Goal: Complete application form

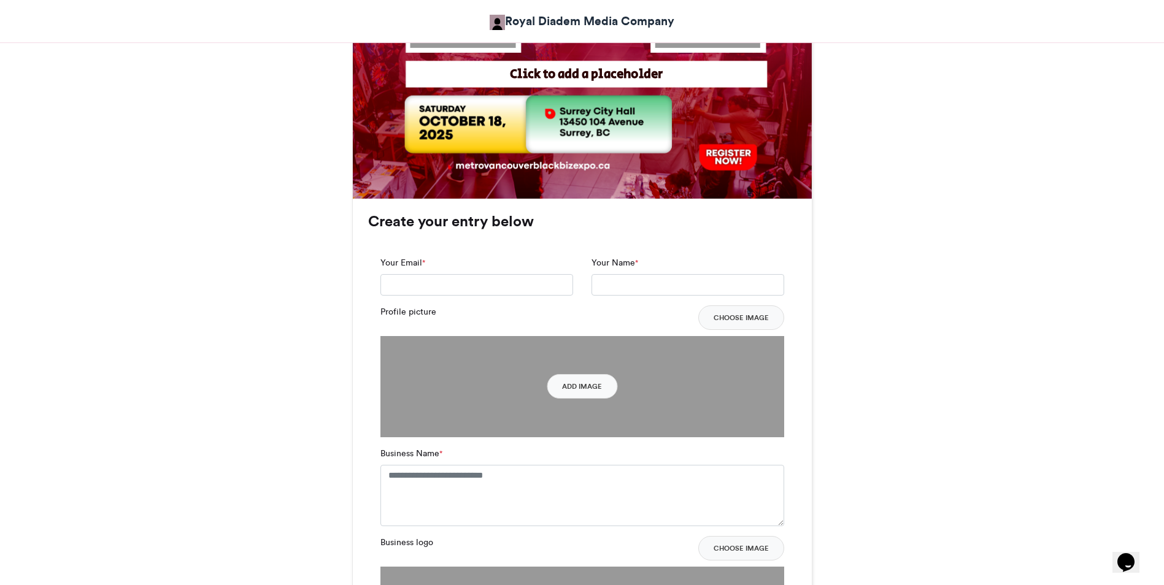
scroll to position [660, 0]
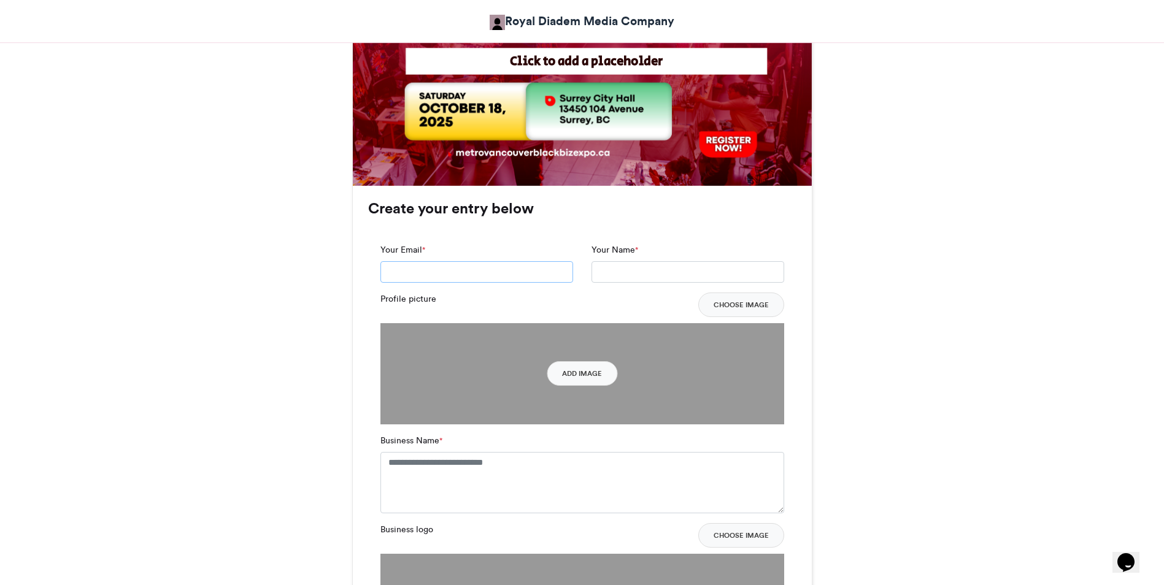
click at [539, 269] on input "Your Email *" at bounding box center [476, 272] width 193 height 22
type input "******"
click at [579, 377] on button "Add Image" at bounding box center [582, 373] width 71 height 25
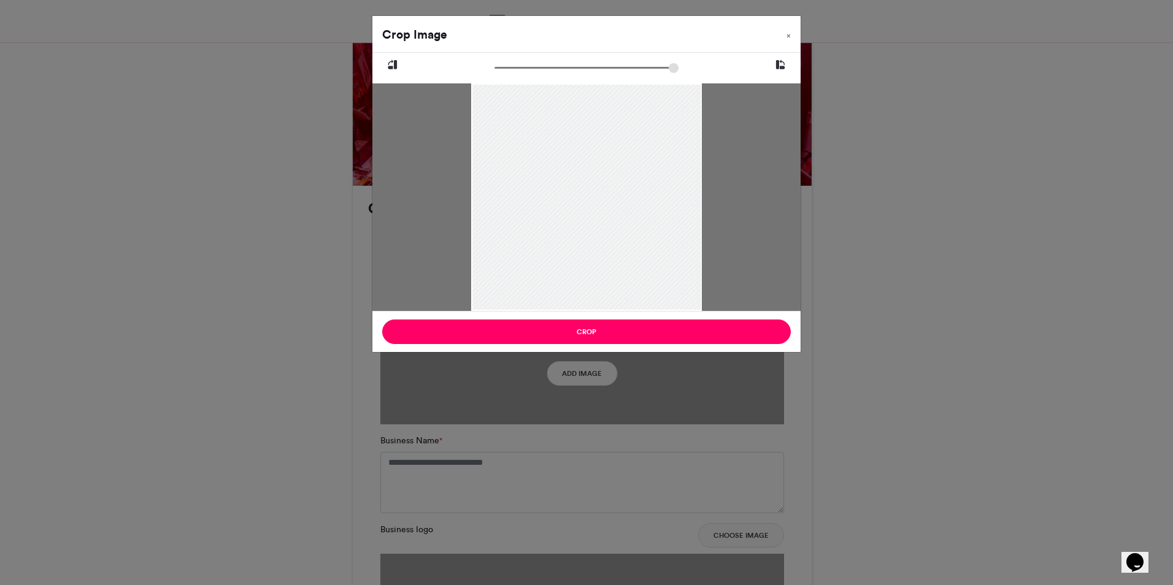
drag, startPoint x: 584, startPoint y: 161, endPoint x: 598, endPoint y: 185, distance: 28.3
click at [598, 185] on div at bounding box center [586, 222] width 228 height 342
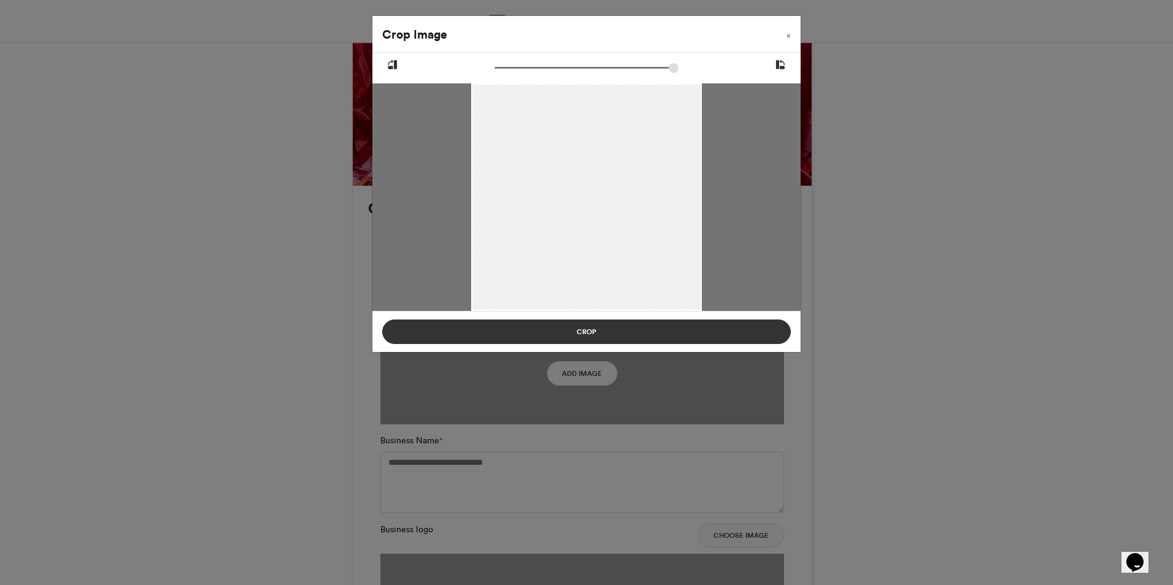
click at [599, 333] on button "Crop" at bounding box center [586, 332] width 409 height 25
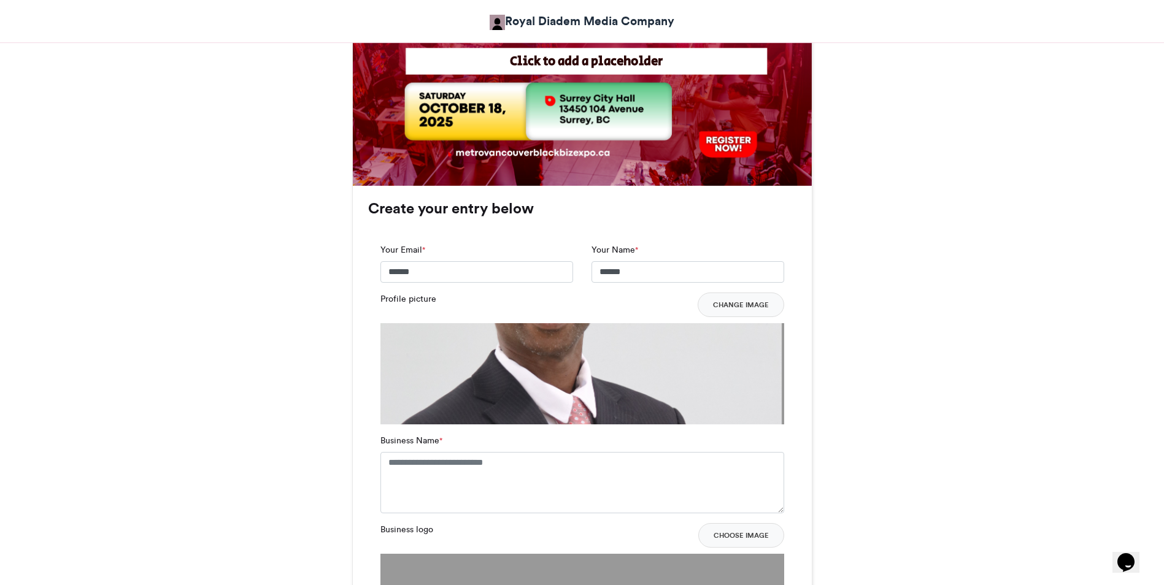
click at [585, 370] on img at bounding box center [582, 522] width 404 height 399
click at [584, 367] on img at bounding box center [582, 522] width 404 height 399
click at [574, 341] on img at bounding box center [582, 522] width 404 height 399
click at [537, 336] on img at bounding box center [582, 522] width 404 height 399
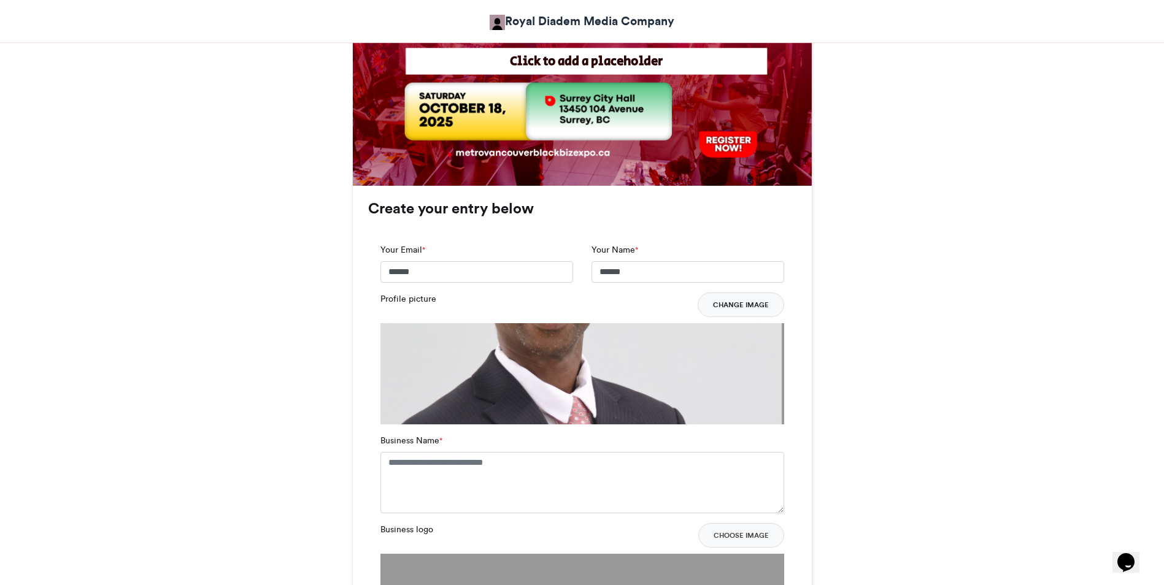
click at [737, 305] on button "Change Image" at bounding box center [741, 305] width 87 height 25
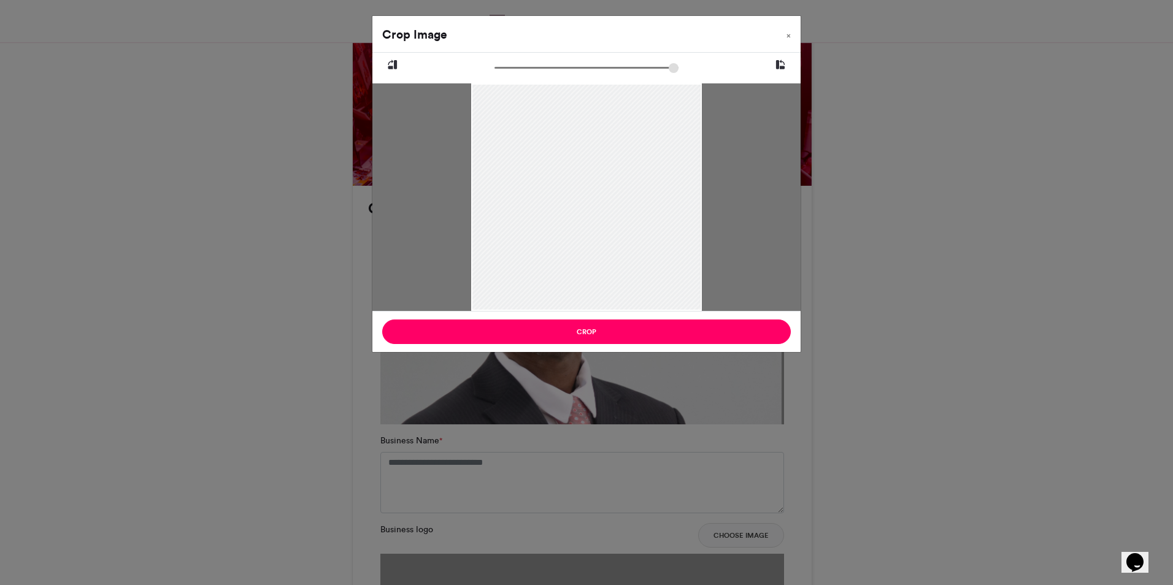
drag, startPoint x: 587, startPoint y: 156, endPoint x: 571, endPoint y: 201, distance: 48.1
click at [571, 201] on div at bounding box center [586, 243] width 228 height 342
drag, startPoint x: 698, startPoint y: 201, endPoint x: 661, endPoint y: 201, distance: 37.4
click at [661, 201] on div at bounding box center [586, 243] width 228 height 342
drag, startPoint x: 567, startPoint y: 193, endPoint x: 577, endPoint y: 222, distance: 31.0
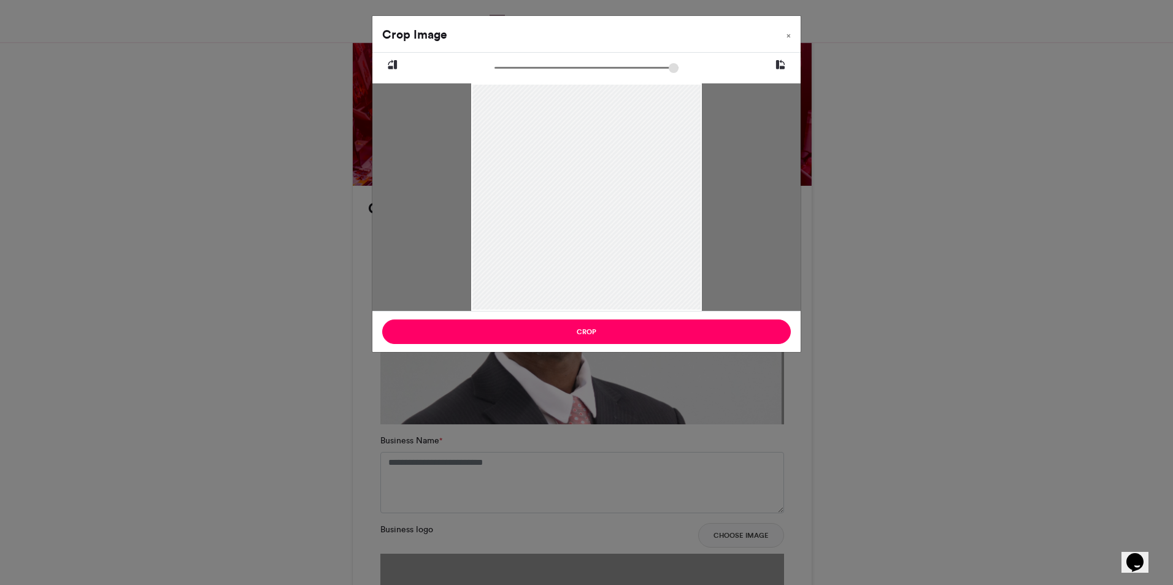
click at [577, 222] on div at bounding box center [586, 254] width 228 height 342
type input "******"
drag, startPoint x: 499, startPoint y: 67, endPoint x: 485, endPoint y: 72, distance: 14.4
click at [494, 72] on input "zoom" at bounding box center [586, 68] width 184 height 12
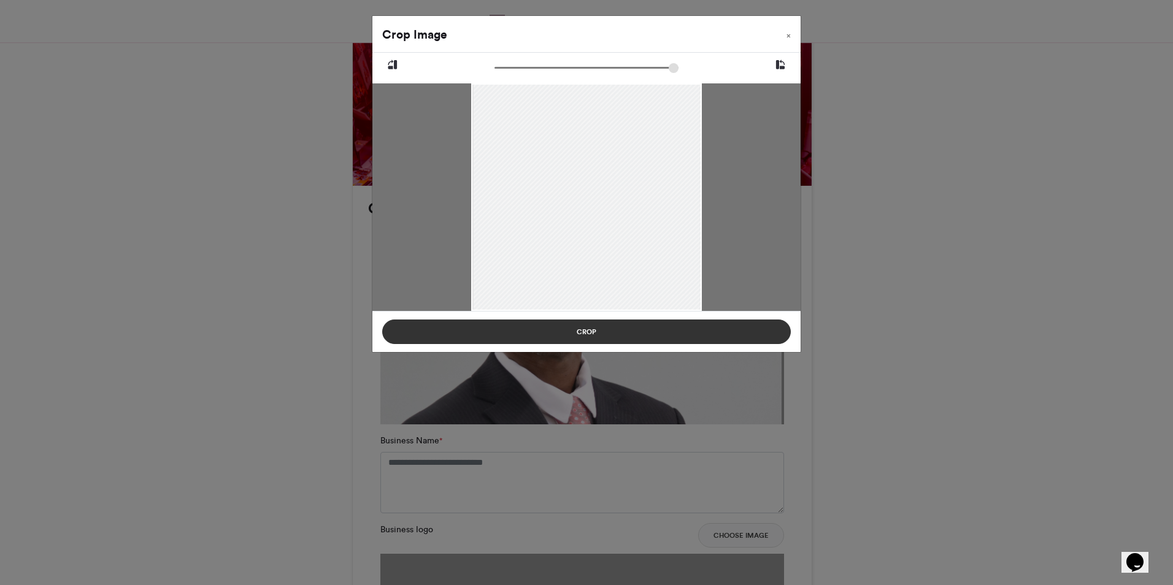
click at [588, 332] on button "Crop" at bounding box center [586, 332] width 409 height 25
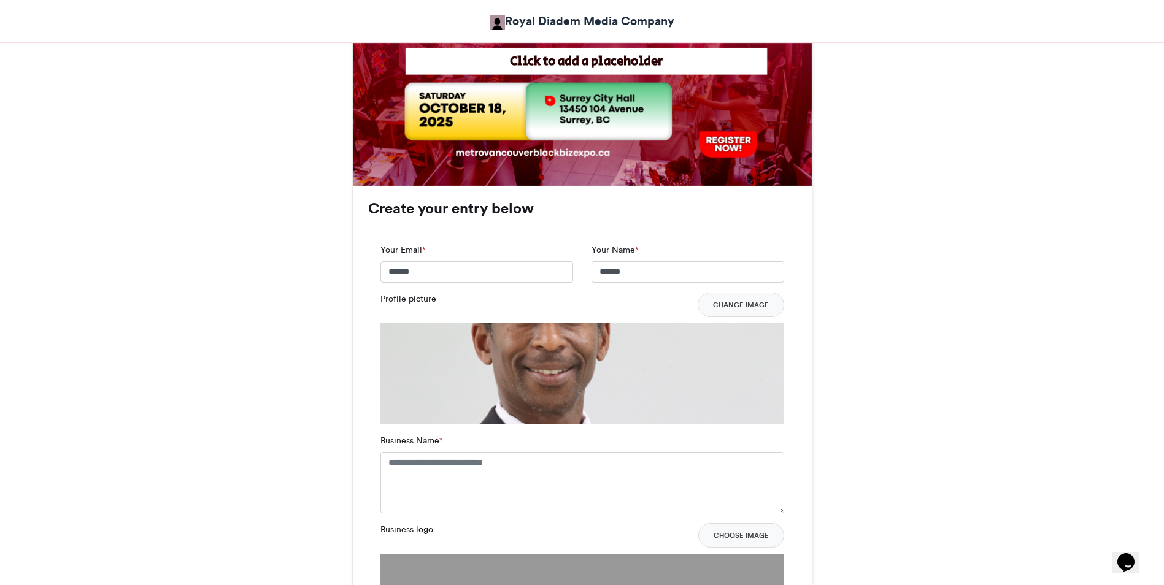
click at [553, 347] on img at bounding box center [582, 522] width 404 height 399
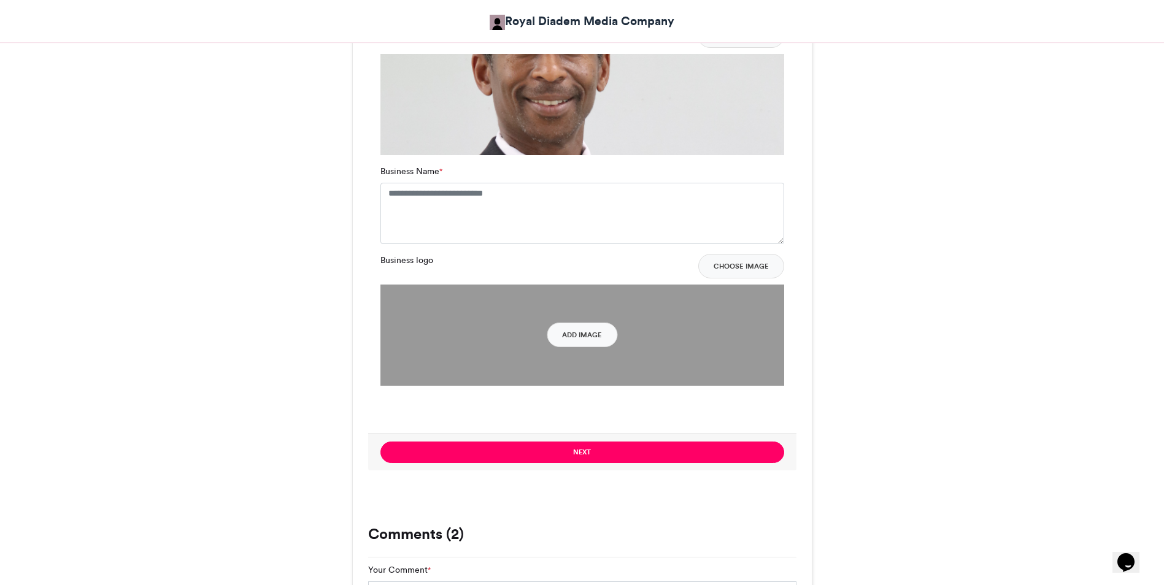
scroll to position [920, 0]
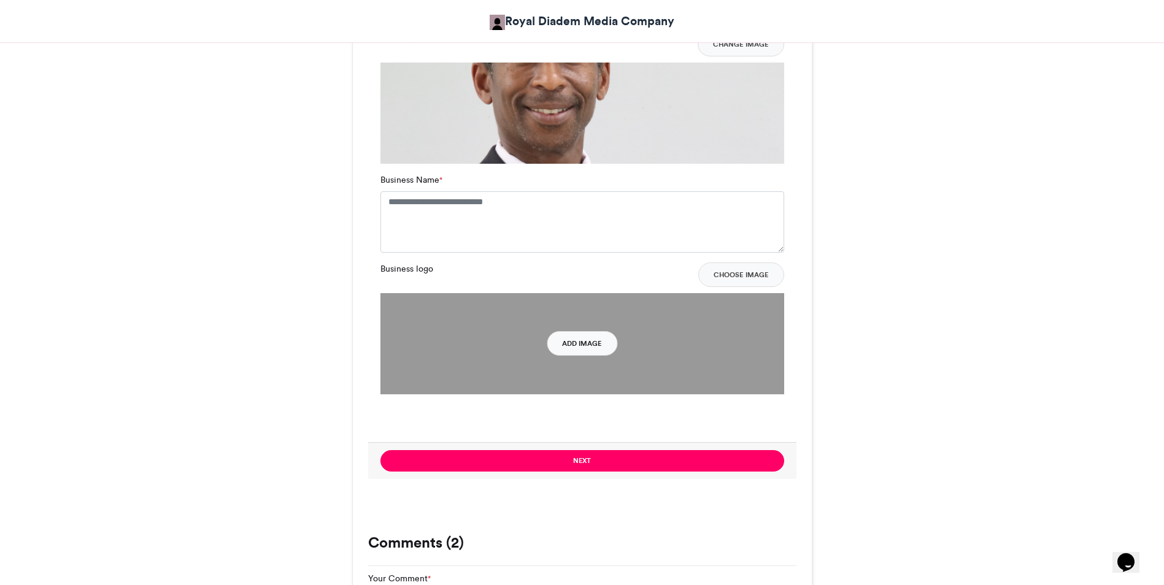
click at [591, 345] on button "Add Image" at bounding box center [582, 343] width 71 height 25
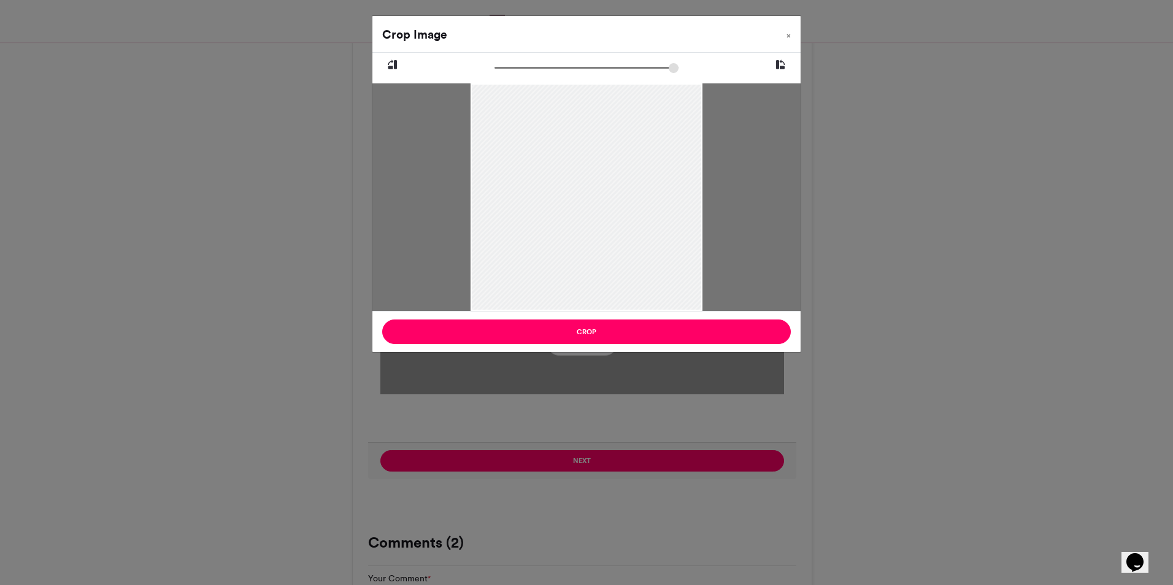
drag, startPoint x: 602, startPoint y: 133, endPoint x: 621, endPoint y: 245, distance: 113.4
click at [621, 245] on div at bounding box center [586, 308] width 231 height 543
drag, startPoint x: 614, startPoint y: 221, endPoint x: 640, endPoint y: 57, distance: 166.5
click at [640, 57] on div at bounding box center [586, 182] width 428 height 258
type input "******"
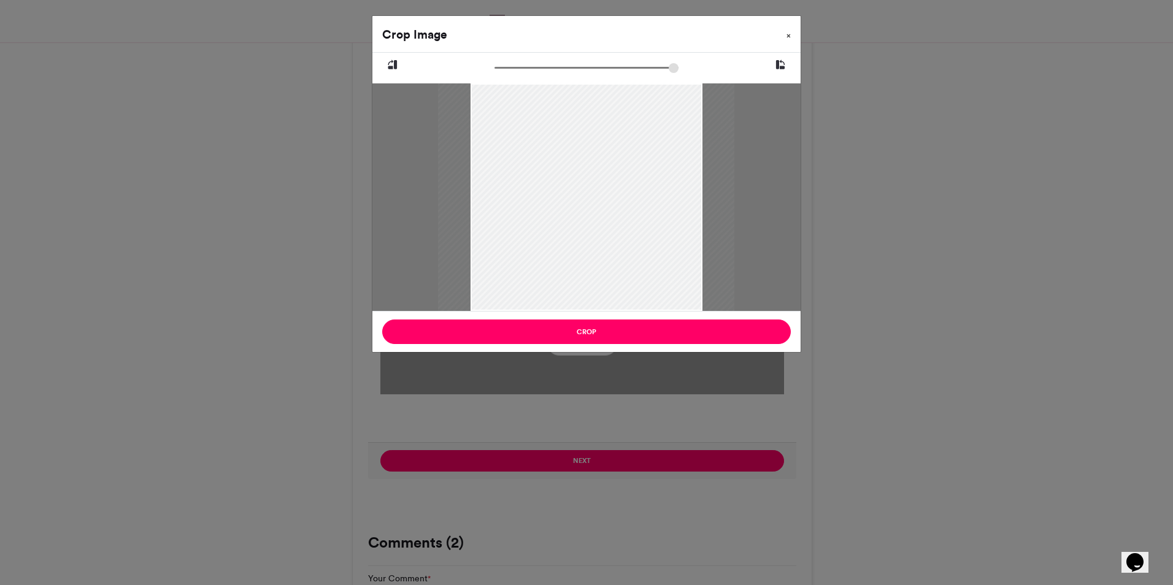
click at [789, 35] on span "×" at bounding box center [789, 35] width 4 height 7
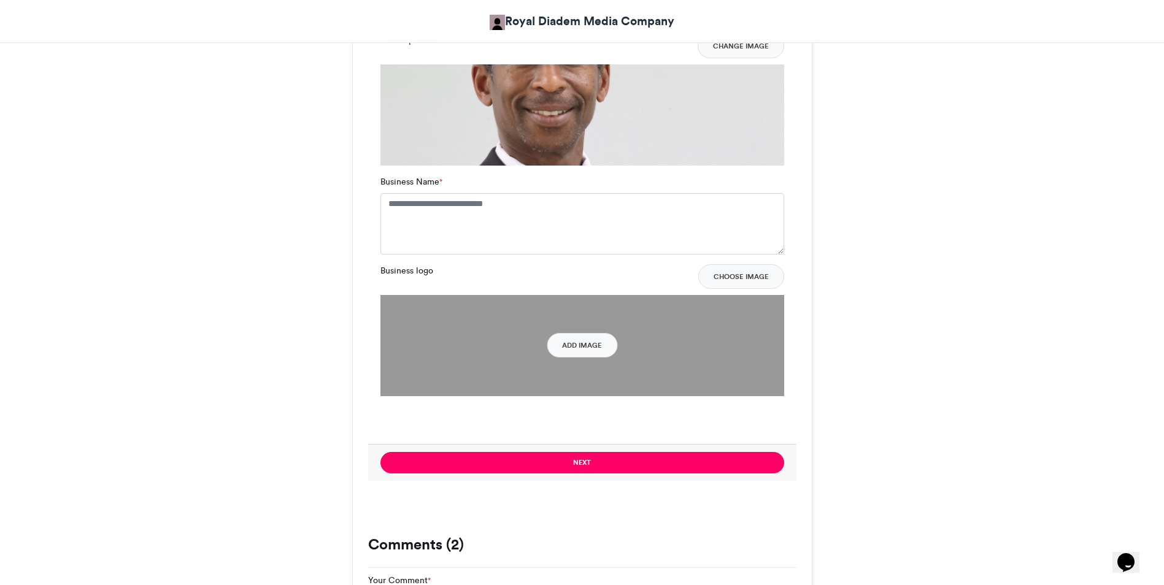
scroll to position [936, 0]
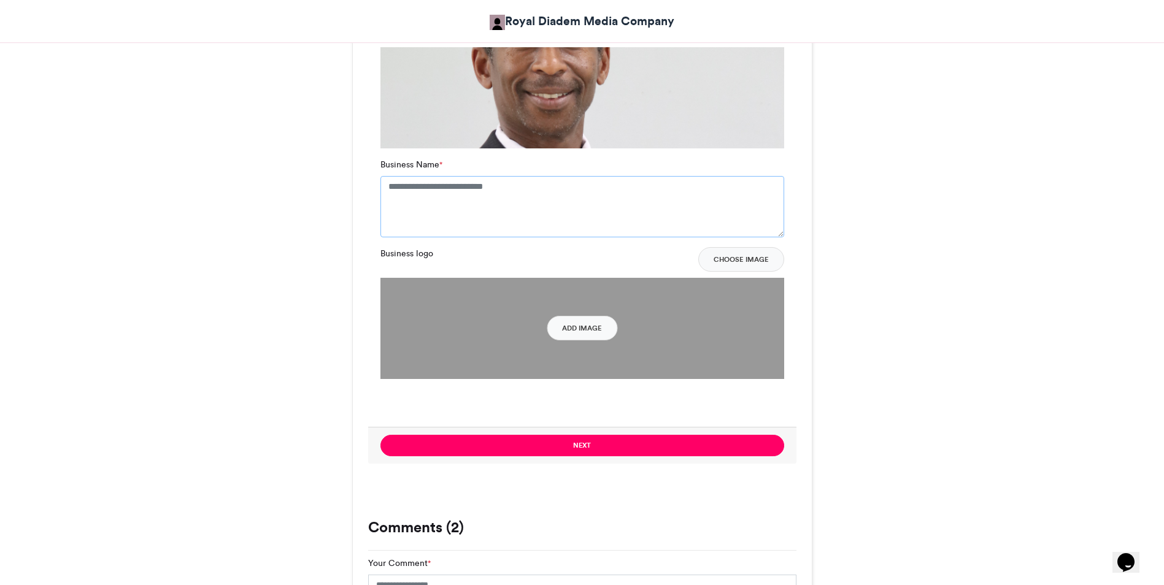
click at [390, 193] on textarea "Business Name *" at bounding box center [582, 206] width 404 height 61
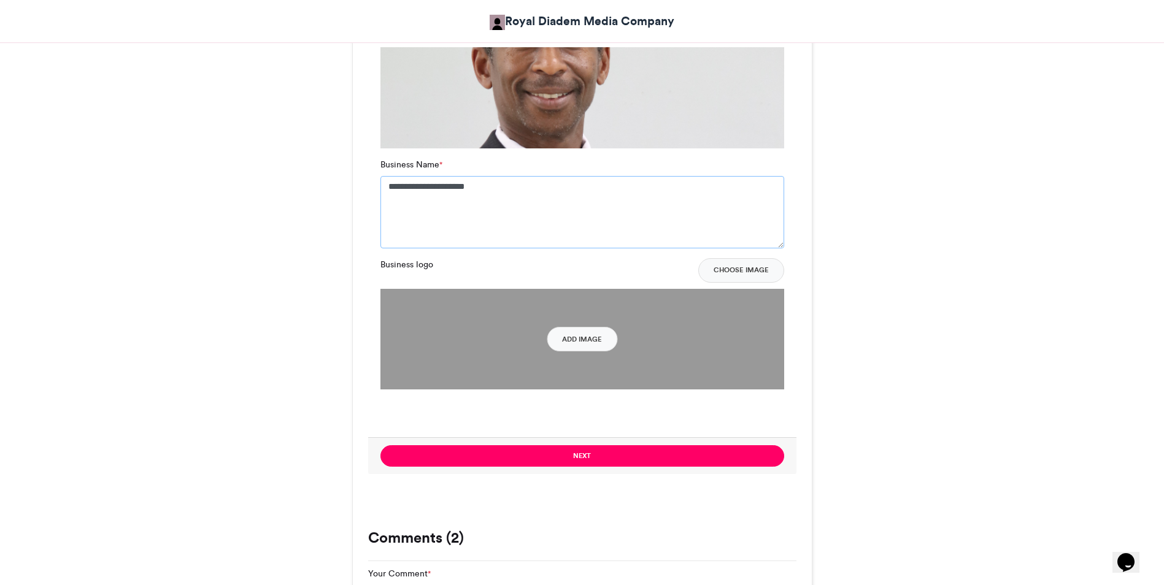
type textarea "**********"
click at [587, 336] on button "Add Image" at bounding box center [582, 339] width 71 height 25
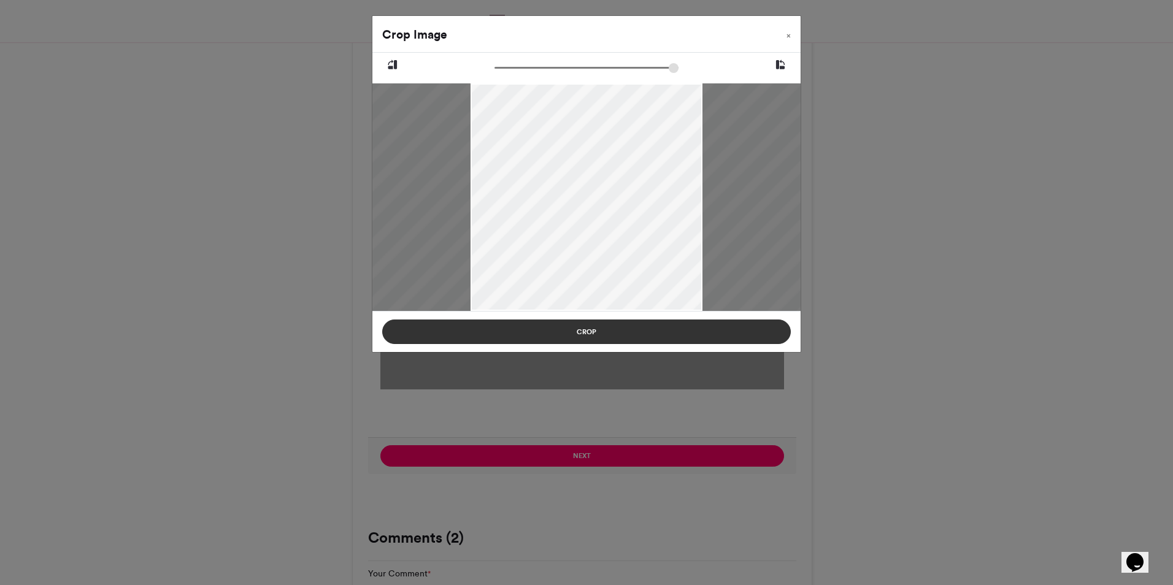
click at [606, 331] on button "Crop" at bounding box center [586, 332] width 409 height 25
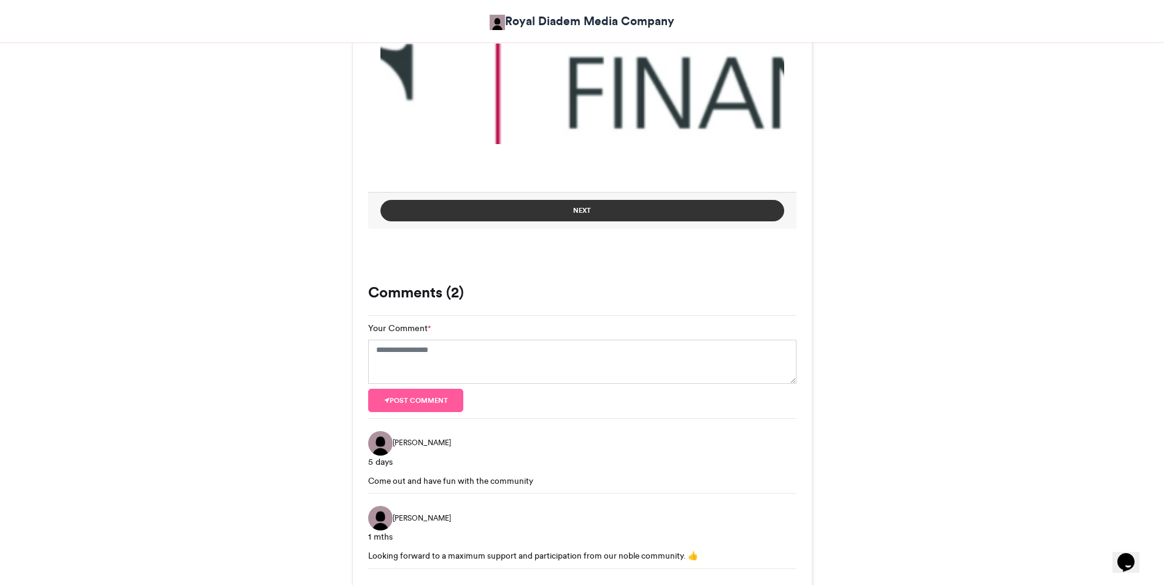
click at [634, 218] on button "Next" at bounding box center [582, 210] width 404 height 21
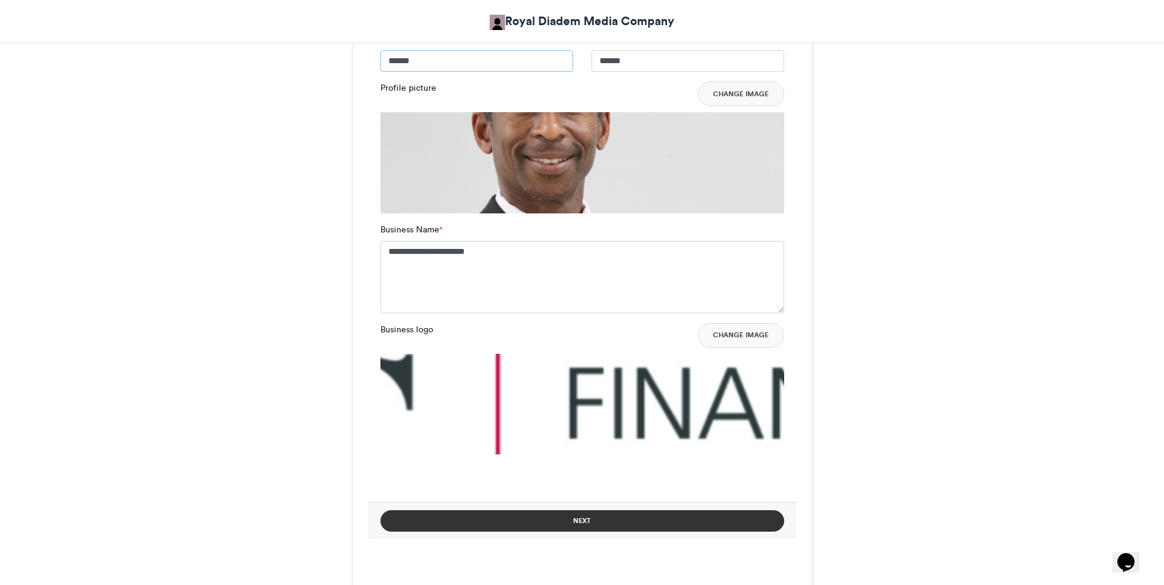
scroll to position [814, 0]
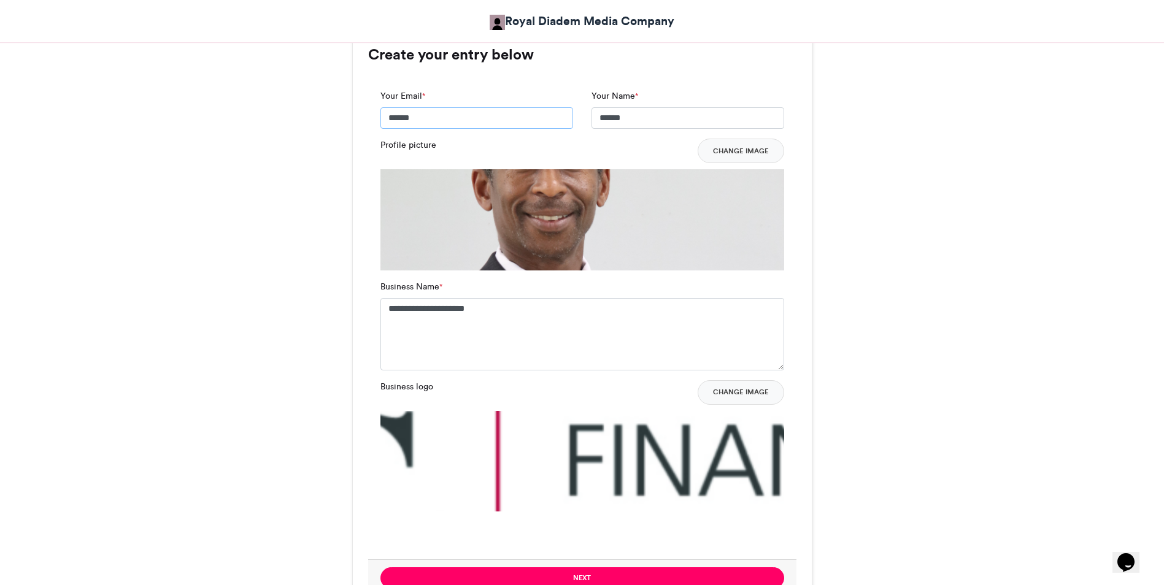
click at [387, 116] on input "******" at bounding box center [476, 118] width 193 height 22
type input "**********"
drag, startPoint x: 527, startPoint y: 123, endPoint x: 345, endPoint y: 119, distance: 181.6
click at [347, 120] on div "BlackBiz Expo 2025 Exhibitors Royal Diadem Media Company [DATE] 70 Views 16 Ent…" at bounding box center [582, 174] width 699 height 1582
type input "**********"
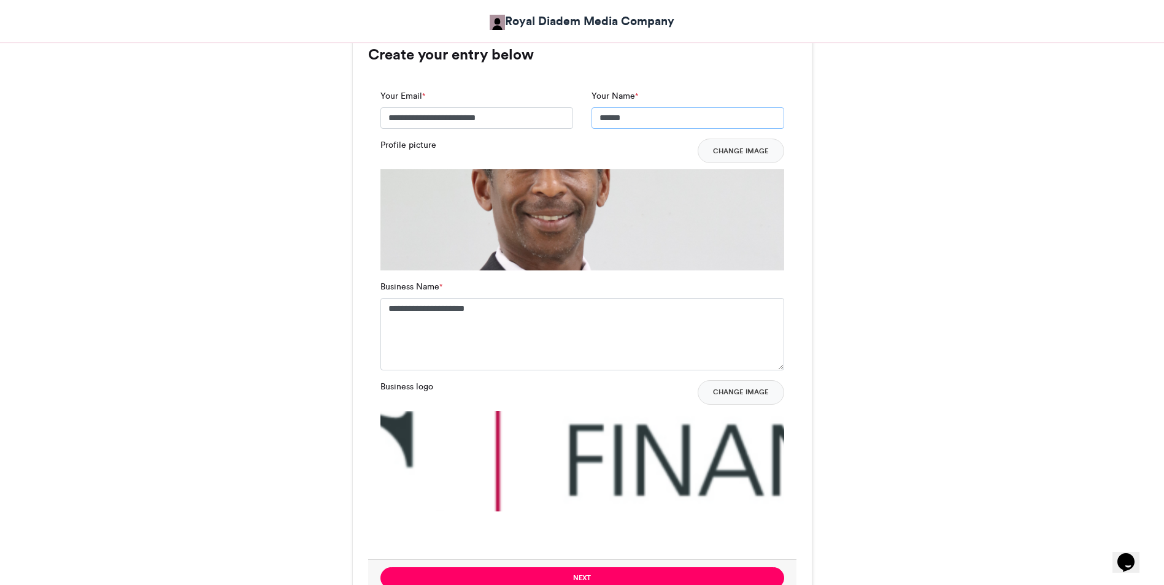
click at [601, 120] on input "******" at bounding box center [687, 118] width 193 height 22
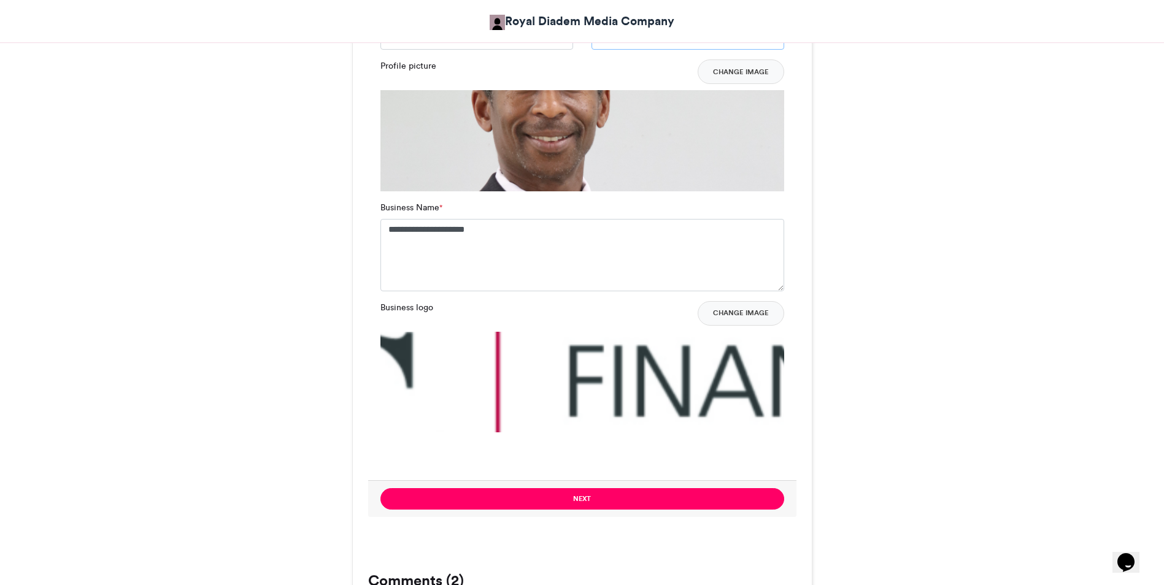
scroll to position [906, 0]
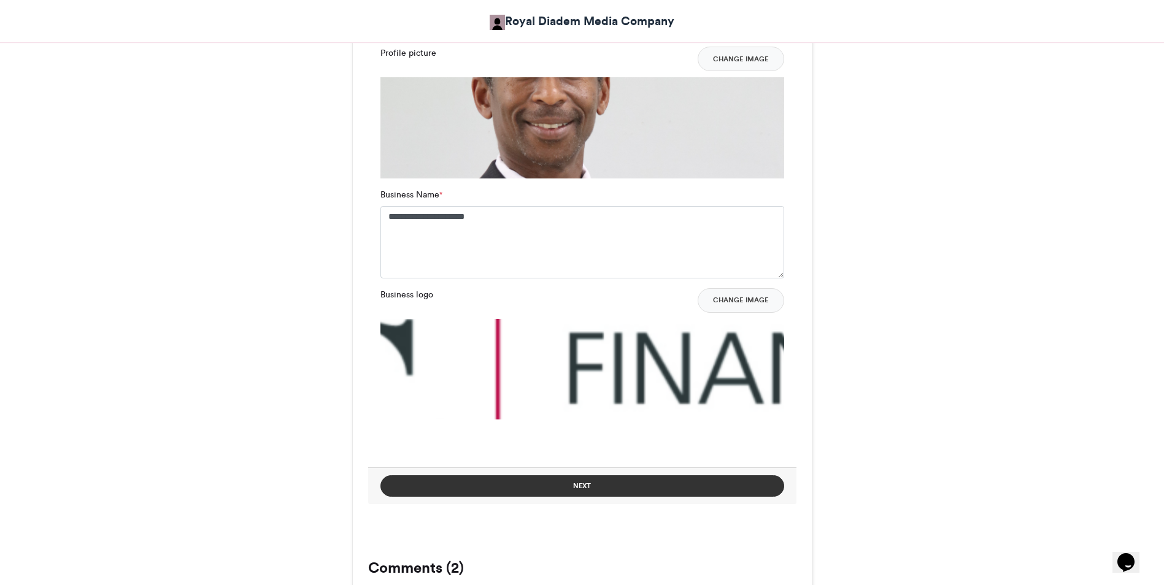
type input "**********"
click at [545, 491] on button "Next" at bounding box center [582, 485] width 404 height 21
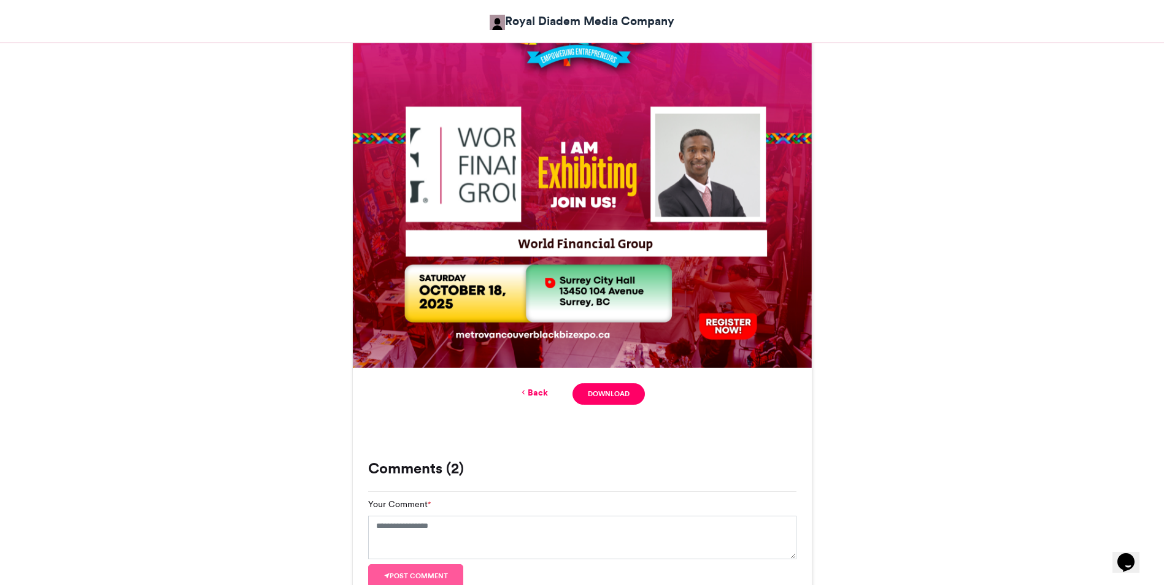
scroll to position [477, 0]
click at [541, 394] on link "Back" at bounding box center [533, 393] width 29 height 13
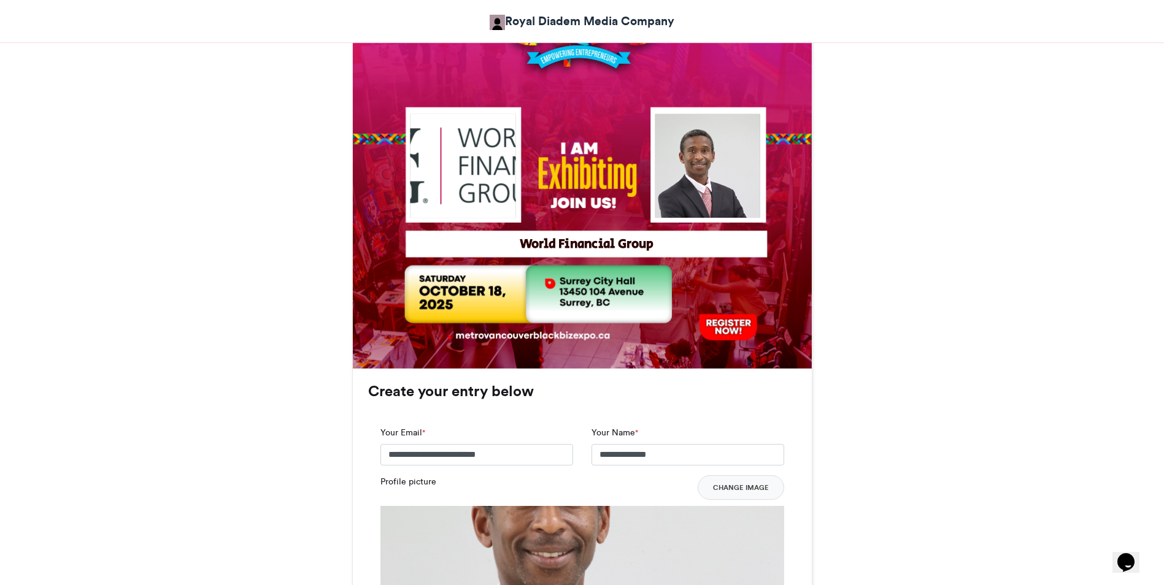
scroll to position [979, 0]
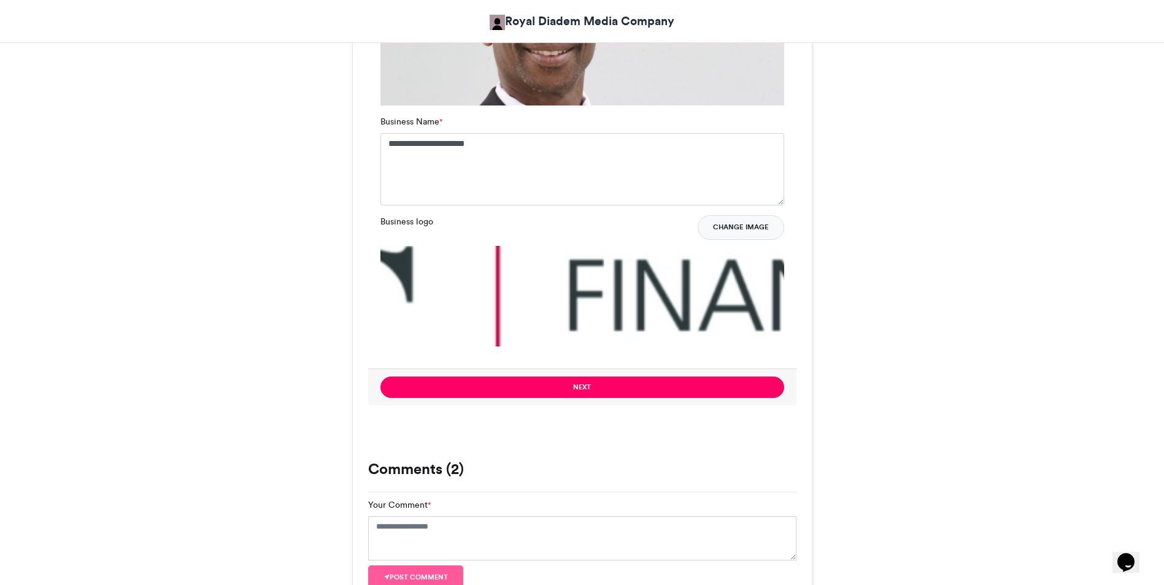
click at [740, 219] on button "Change Image" at bounding box center [741, 227] width 87 height 25
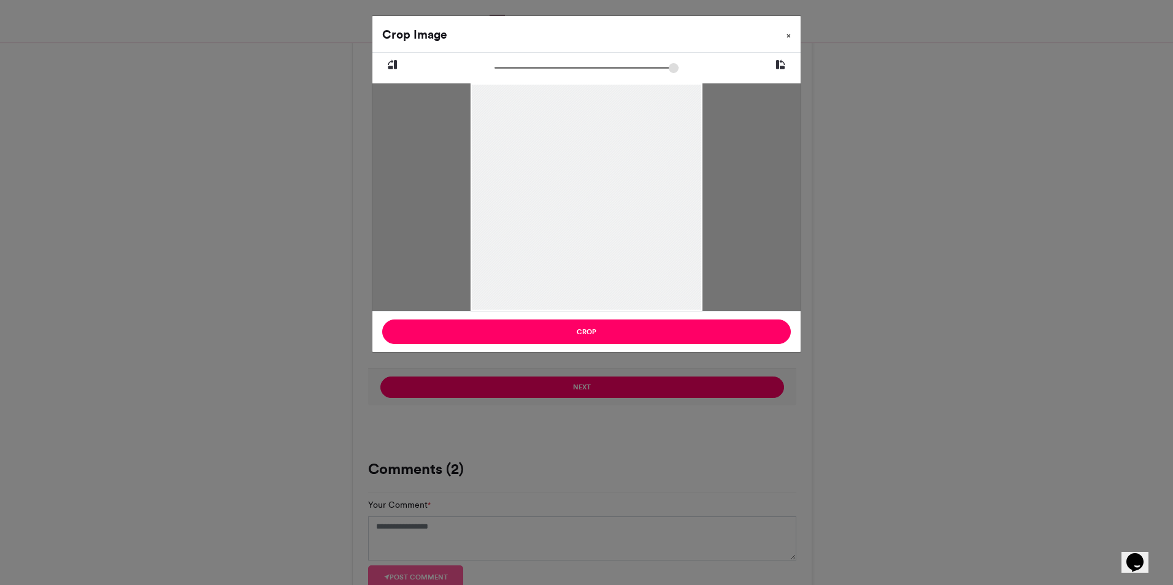
click at [789, 37] on span "×" at bounding box center [789, 35] width 4 height 7
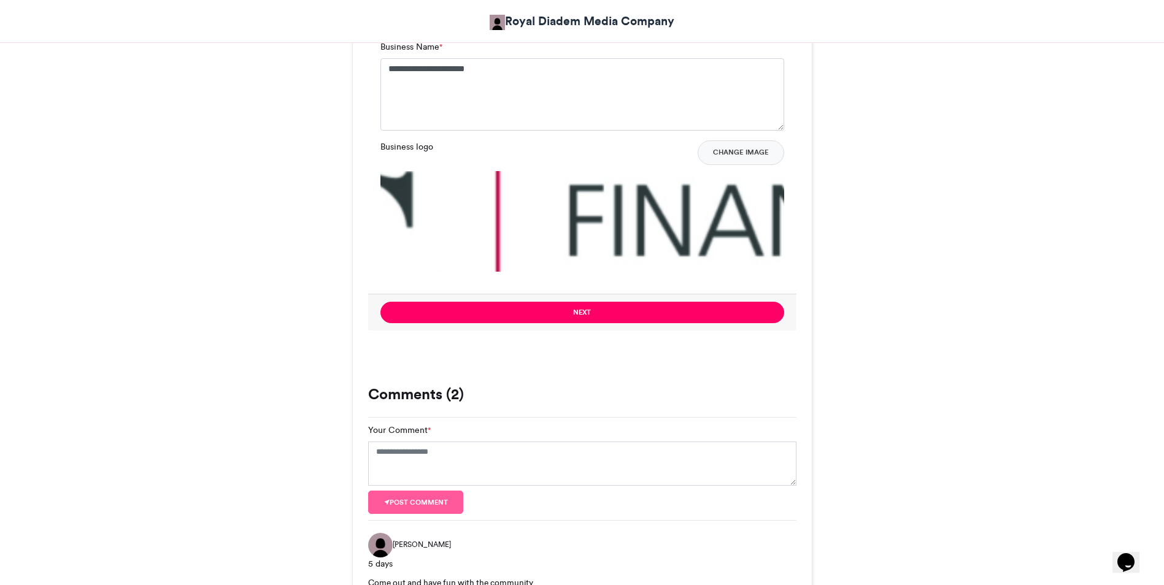
scroll to position [1055, 0]
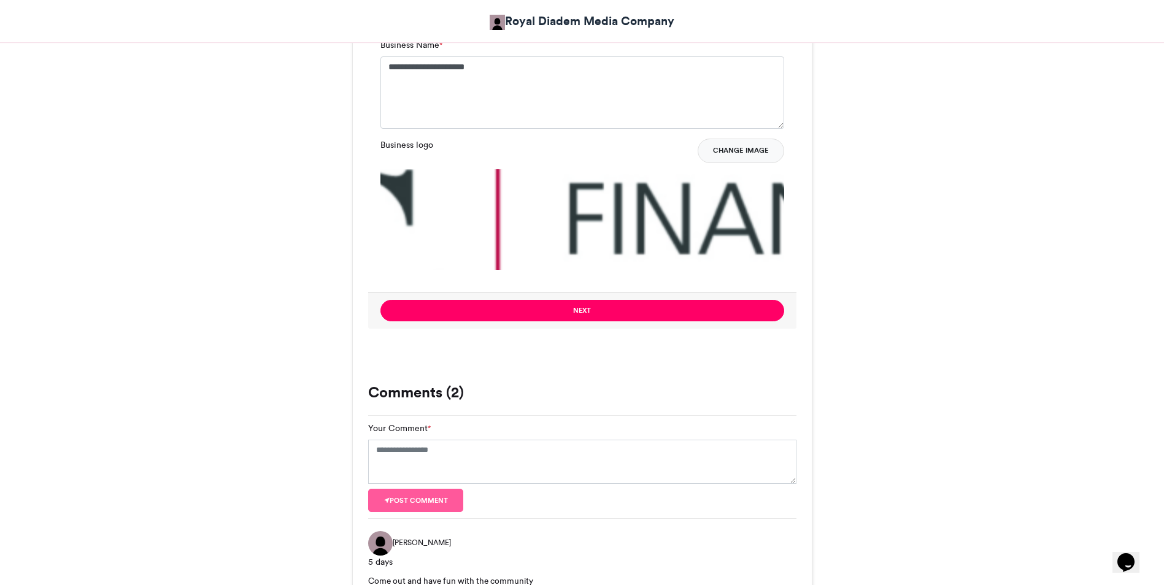
click at [738, 154] on button "Change Image" at bounding box center [741, 151] width 87 height 25
click at [735, 141] on button "Change Image" at bounding box center [741, 151] width 87 height 25
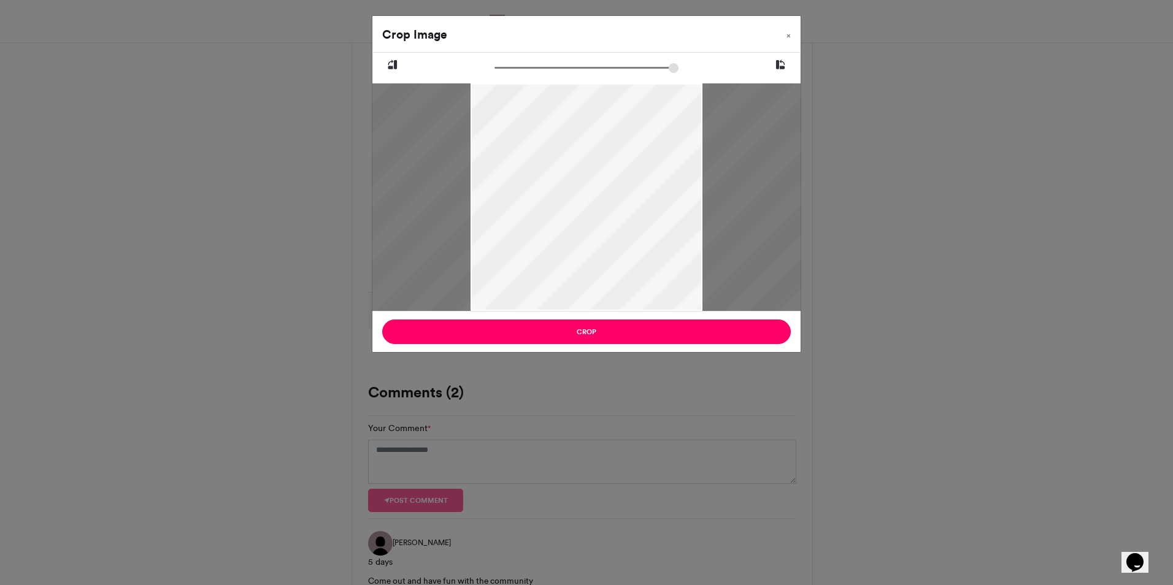
drag, startPoint x: 499, startPoint y: 70, endPoint x: 666, endPoint y: 71, distance: 166.3
click at [666, 72] on input "zoom" at bounding box center [586, 68] width 184 height 12
drag, startPoint x: 667, startPoint y: 68, endPoint x: 468, endPoint y: 73, distance: 199.4
type input "******"
click at [494, 74] on input "zoom" at bounding box center [586, 68] width 184 height 12
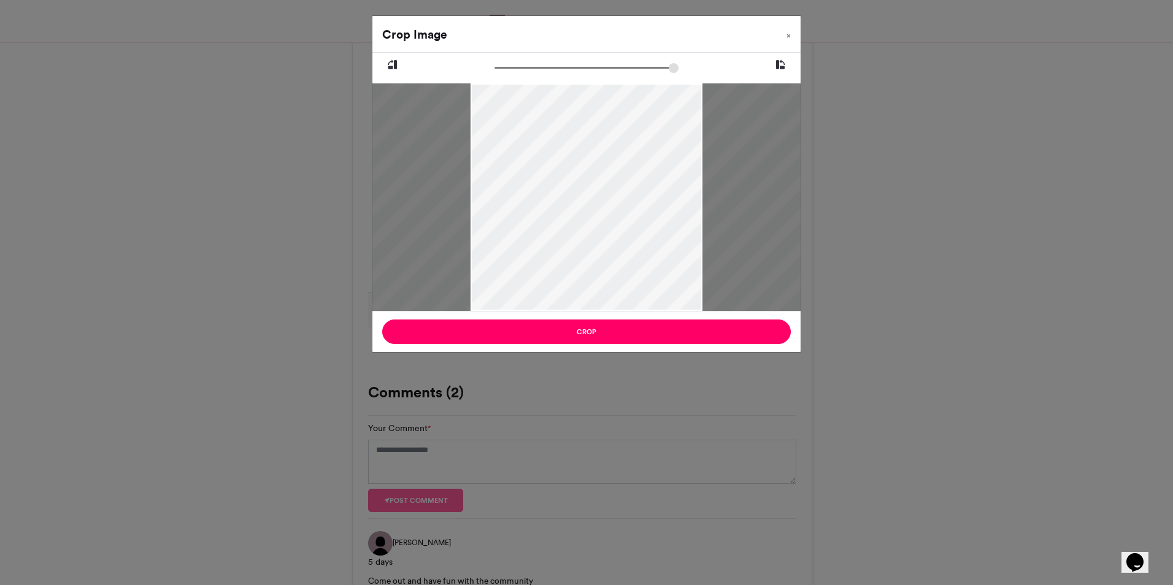
click at [482, 131] on div at bounding box center [586, 197] width 695 height 228
drag, startPoint x: 481, startPoint y: 131, endPoint x: 721, endPoint y: 145, distance: 240.9
click at [721, 145] on div at bounding box center [816, 197] width 695 height 228
click at [610, 214] on div at bounding box center [814, 197] width 695 height 228
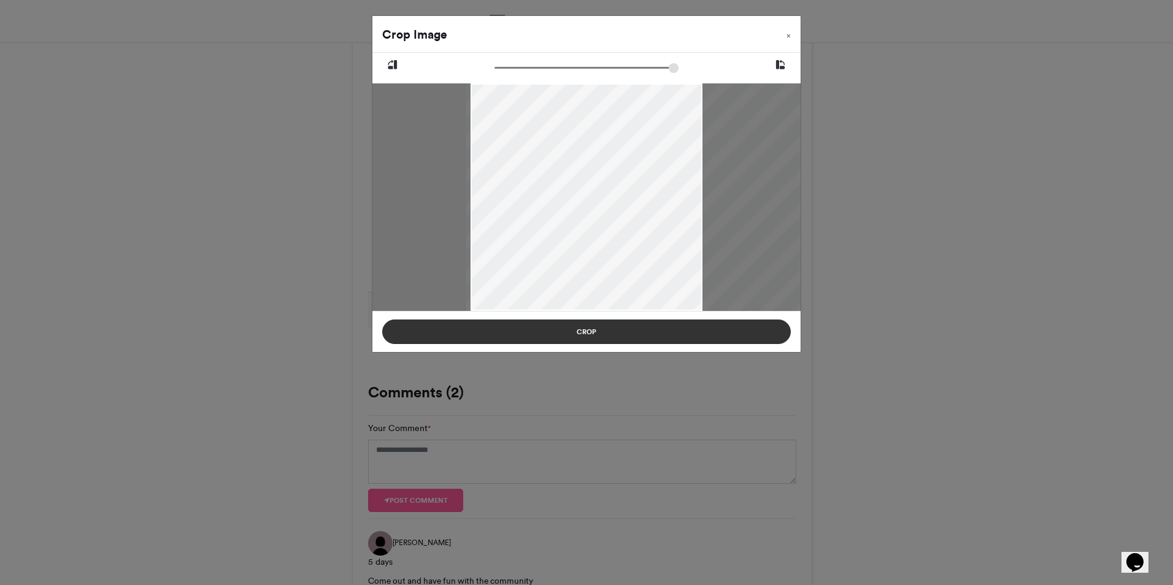
click at [588, 325] on button "Crop" at bounding box center [586, 332] width 409 height 25
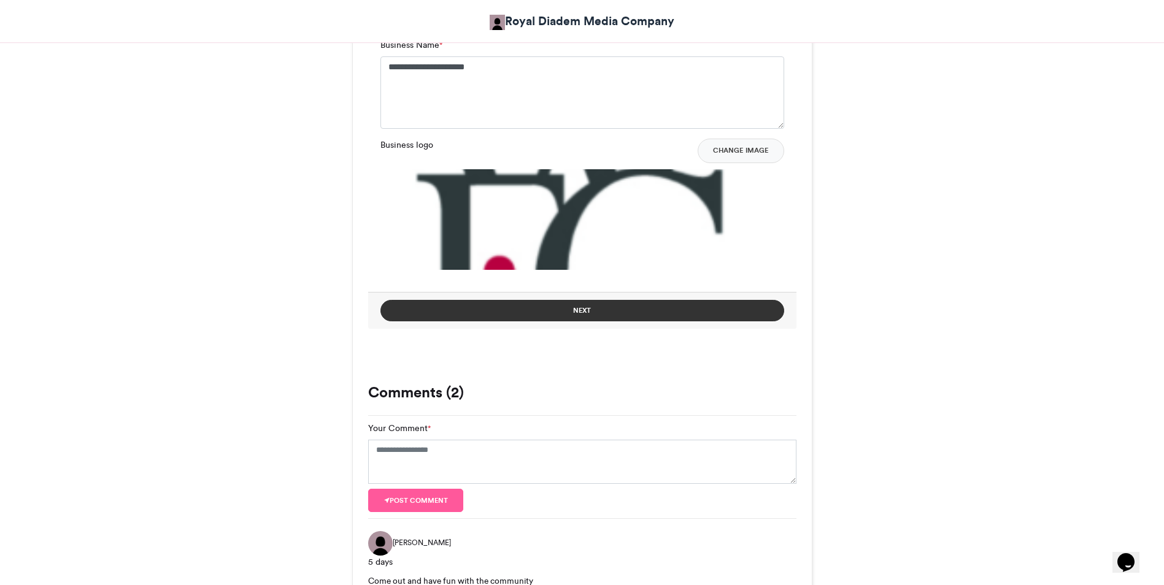
click at [629, 307] on button "Next" at bounding box center [582, 310] width 404 height 21
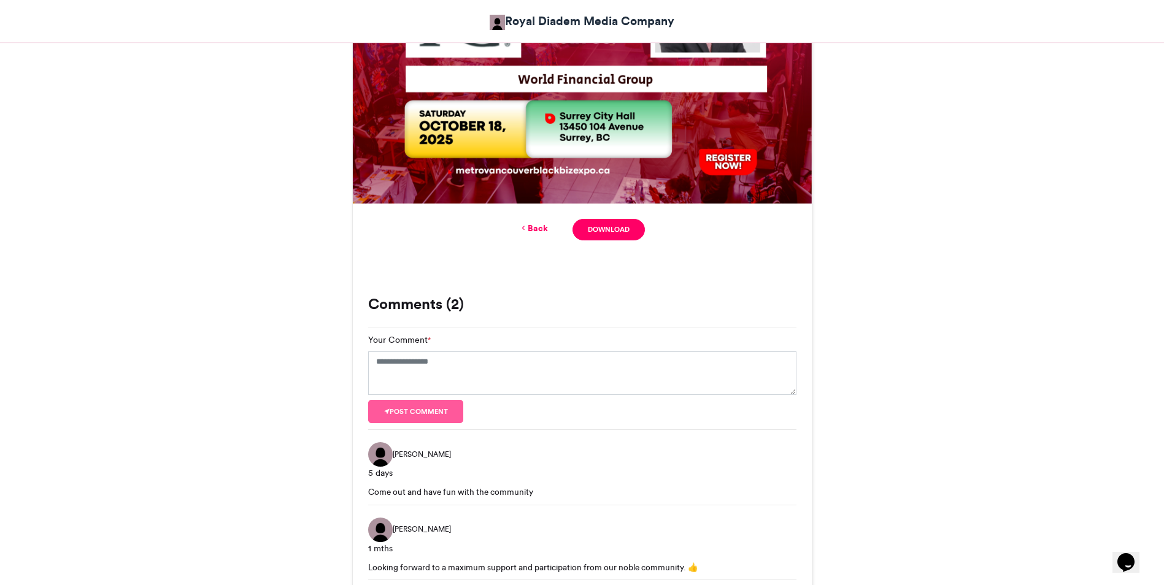
scroll to position [645, 0]
